Goal: Task Accomplishment & Management: Use online tool/utility

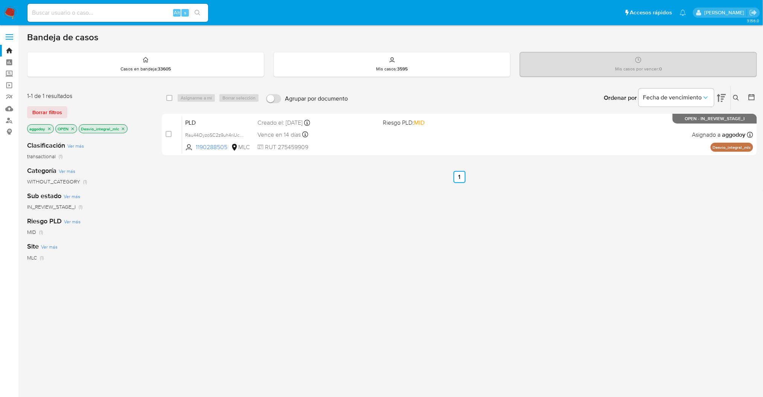
click at [738, 96] on icon at bounding box center [736, 98] width 6 height 6
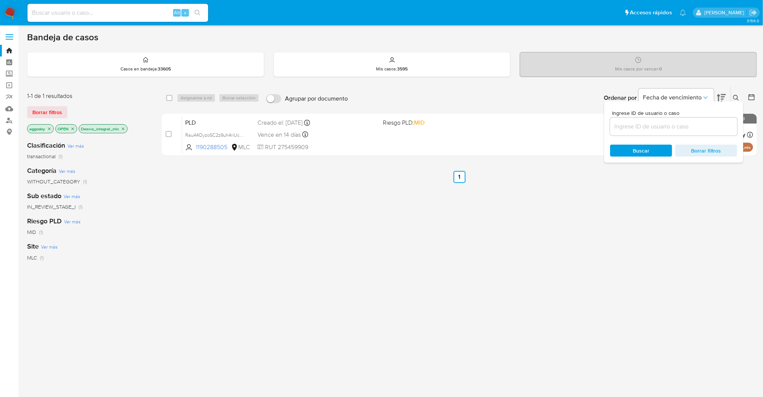
click at [669, 131] on div at bounding box center [673, 126] width 127 height 18
click at [659, 129] on input at bounding box center [673, 127] width 127 height 10
paste input "1800921256"
type input "1800921256"
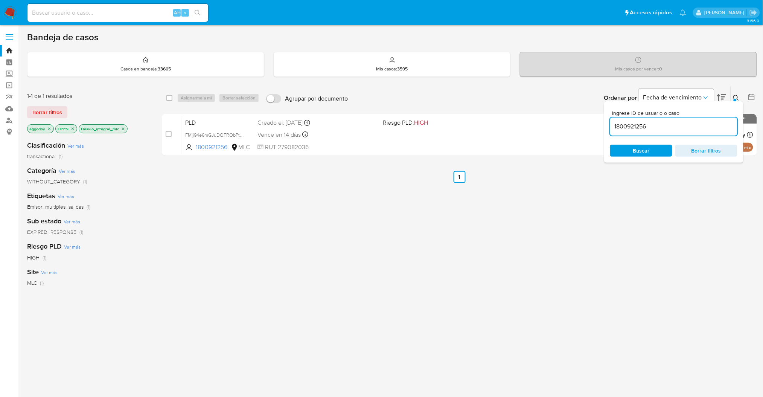
click at [741, 97] on button at bounding box center [737, 97] width 12 height 9
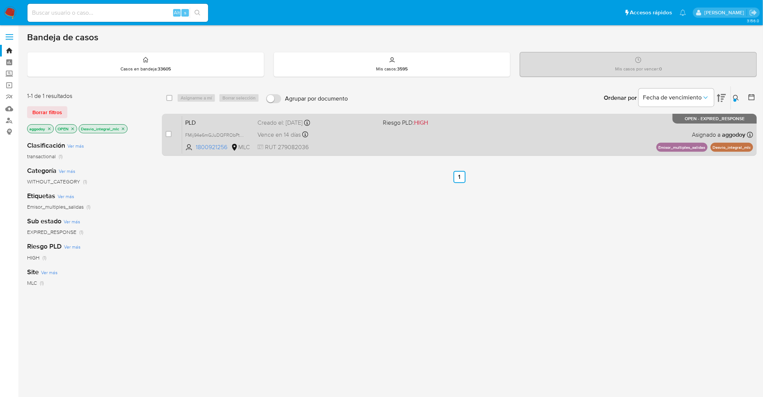
click at [647, 139] on div "PLD FMij94e6mGJuDQFRObPtAET5 1800921256 MLC Riesgo PLD: HIGH Creado el: [DATE] …" at bounding box center [467, 135] width 571 height 38
click at [166, 130] on div "case-item-checkbox" at bounding box center [169, 134] width 6 height 8
click at [167, 138] on div "case-item-checkbox" at bounding box center [169, 134] width 6 height 9
click at [170, 133] on input "checkbox" at bounding box center [169, 134] width 6 height 6
checkbox input "true"
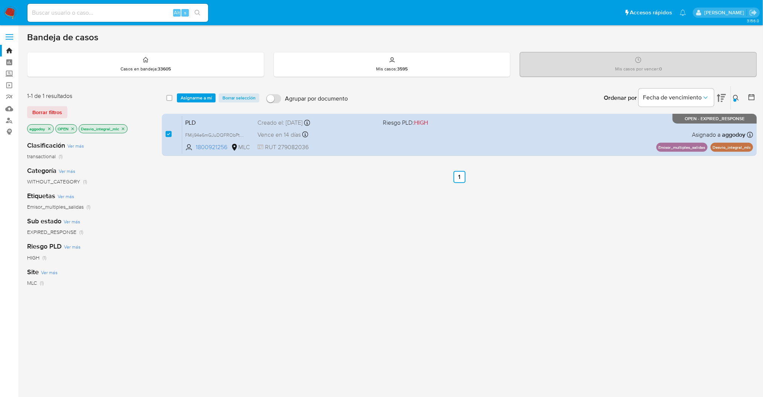
click at [193, 103] on div "select-all-cases-checkbox Asignarme a mí Borrar selección Agrupar por documento…" at bounding box center [459, 97] width 595 height 23
click at [192, 99] on span "Asignarme a mí" at bounding box center [196, 98] width 31 height 8
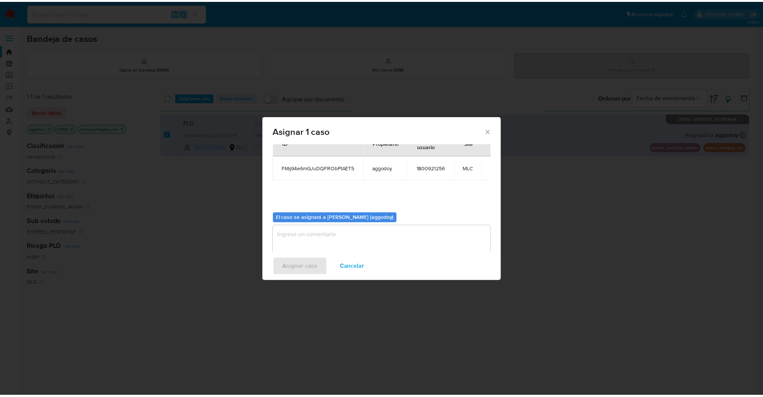
scroll to position [38, 0]
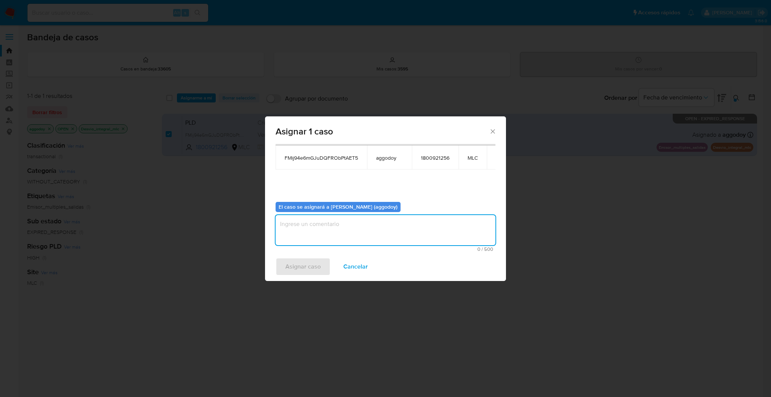
click at [434, 240] on textarea "assign-modal" at bounding box center [385, 230] width 220 height 30
type textarea ","
click at [282, 267] on button "Asignar caso" at bounding box center [302, 266] width 55 height 18
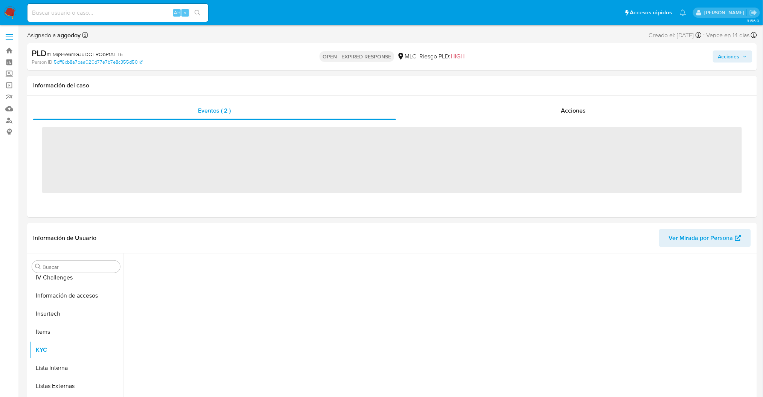
scroll to position [318, 0]
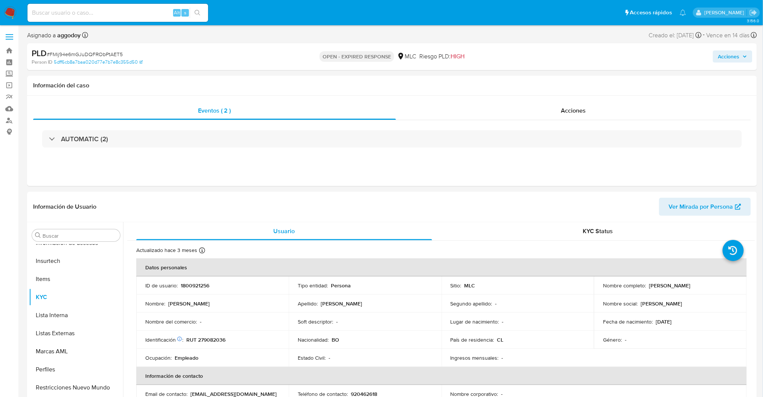
select select "10"
click at [193, 290] on td "ID de usuario : 1800921256" at bounding box center [212, 285] width 152 height 18
click at [100, 51] on span "# FMij94e6mGJuDQFRObPtAET5" at bounding box center [85, 54] width 76 height 8
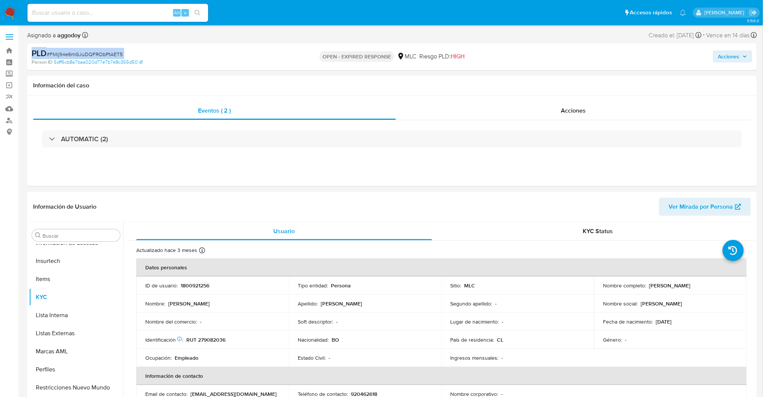
copy div "PLD # FMij94e6mGJuDQFRObPtAET5"
click at [91, 52] on span "# FMij94e6mGJuDQFRObPtAET5" at bounding box center [85, 54] width 76 height 8
click at [215, 345] on td "Identificación Nº de serie: 604048703 : RUT 279082036" at bounding box center [212, 339] width 152 height 18
click at [214, 343] on td "Identificación Nº de serie: 604048703 : RUT 279082036" at bounding box center [212, 339] width 152 height 18
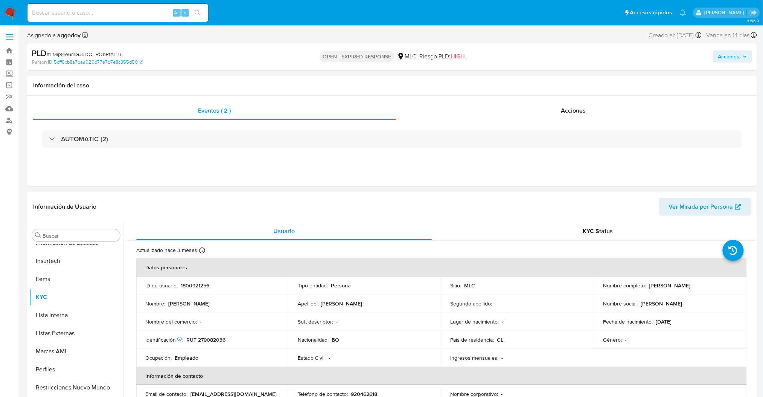
click at [214, 343] on td "Identificación Nº de serie: 604048703 : RUT 279082036" at bounding box center [212, 339] width 152 height 18
click at [207, 339] on p "RUT 279082036" at bounding box center [205, 339] width 39 height 7
copy p "279082036"
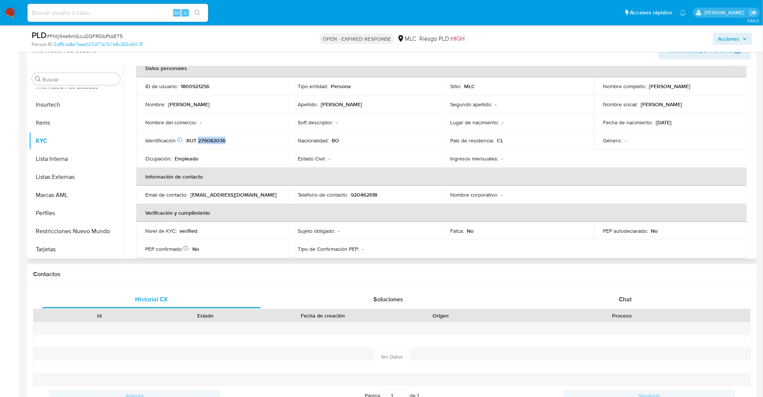
scroll to position [39, 0]
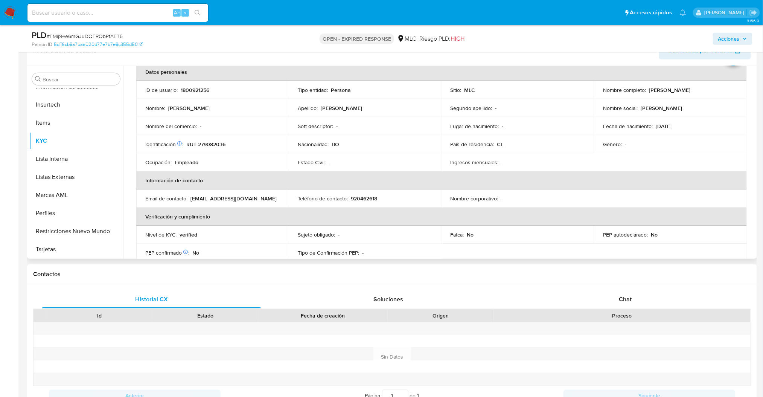
click at [618, 105] on p "Nombre social :" at bounding box center [620, 108] width 35 height 7
click at [221, 144] on p "RUT 279082036" at bounding box center [205, 144] width 39 height 7
copy p "279082036"
click at [202, 87] on p "1800921256" at bounding box center [195, 90] width 29 height 7
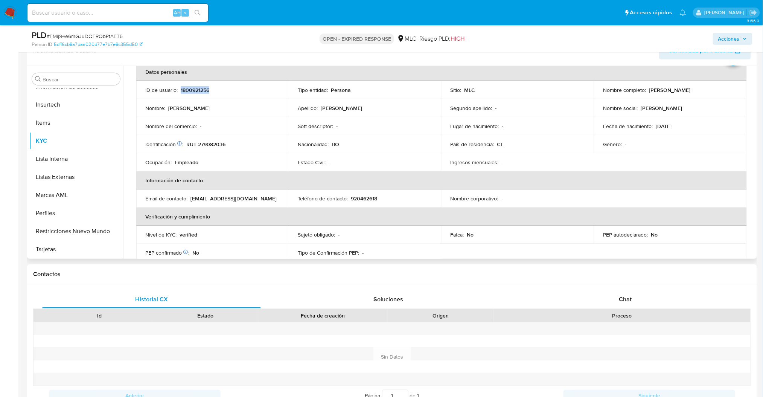
click at [202, 87] on p "1800921256" at bounding box center [195, 90] width 29 height 7
copy p "1800921256"
click at [342, 183] on th "Información de contacto" at bounding box center [441, 180] width 610 height 18
click at [649, 90] on p "Gaby Luz Vargas Jimenez" at bounding box center [669, 90] width 41 height 7
click at [649, 91] on p "Gaby Luz Vargas Jimenez" at bounding box center [669, 90] width 41 height 7
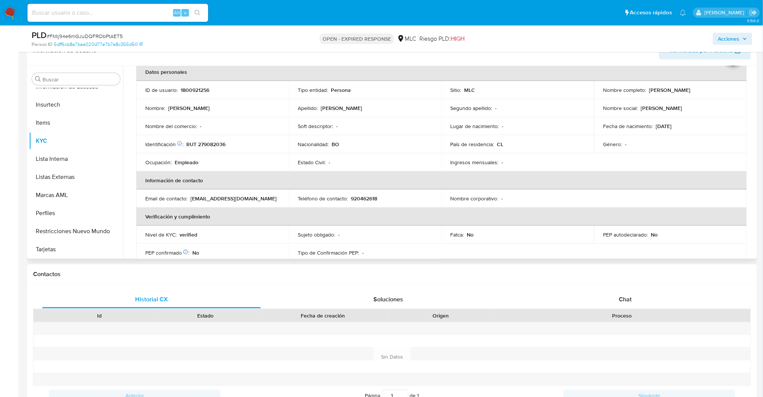
drag, startPoint x: 648, startPoint y: 88, endPoint x: 719, endPoint y: 85, distance: 71.6
click at [719, 85] on td "Nombre completo : Gaby Luz Vargas Jimenez" at bounding box center [670, 90] width 152 height 18
copy p "Gaby Luz Vargas Jimenez"
